Goal: Transaction & Acquisition: Purchase product/service

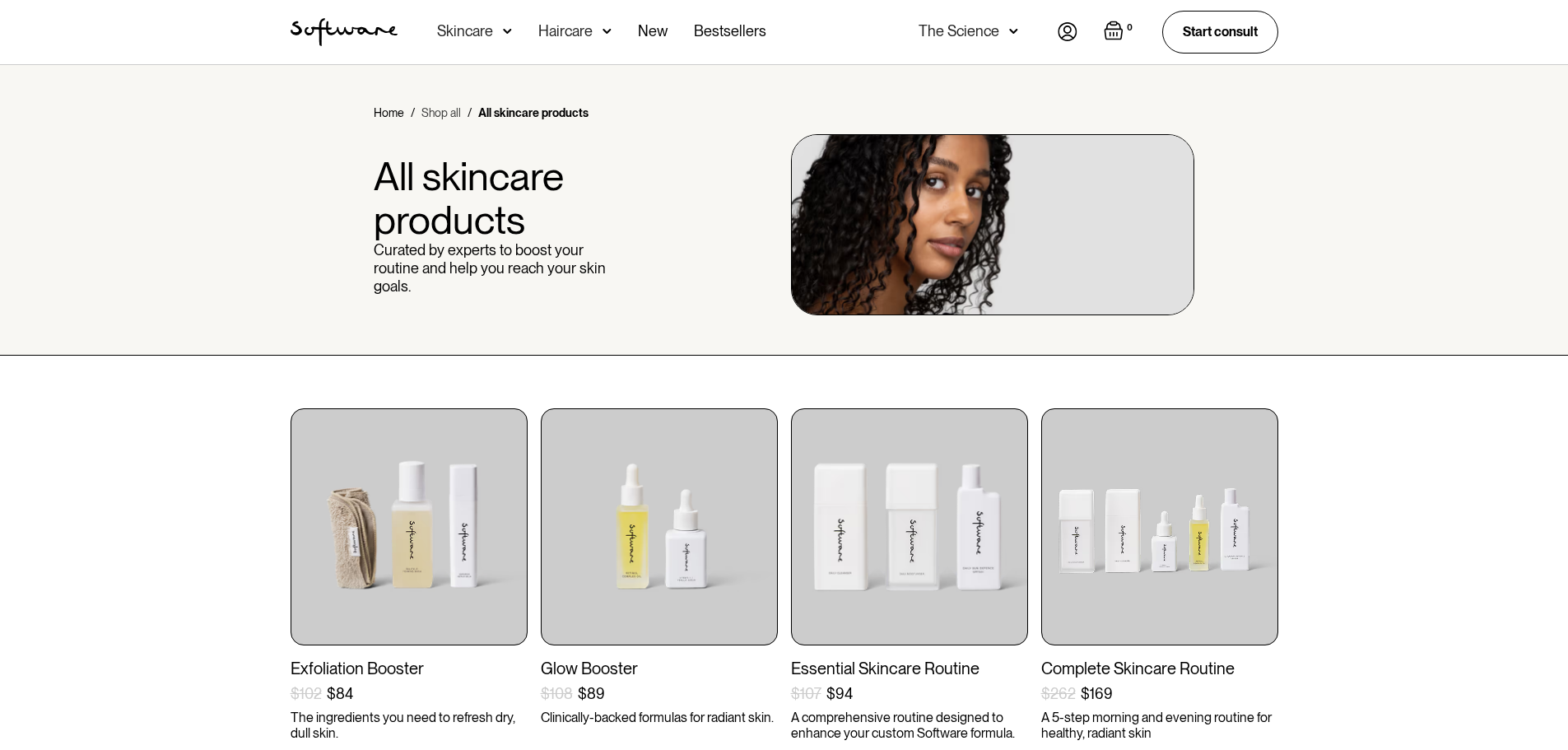
click at [426, 119] on link "Shop all" at bounding box center [441, 112] width 39 height 16
